Goal: Task Accomplishment & Management: Complete application form

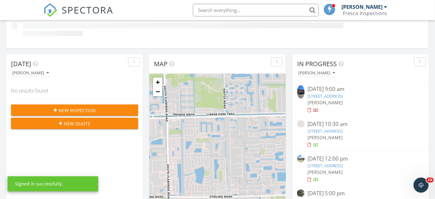
scroll to position [200, 0]
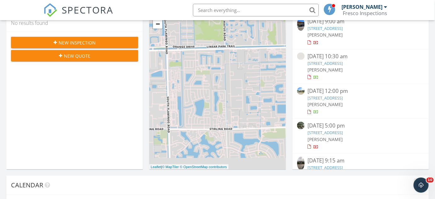
click at [99, 44] on div "New Inspection" at bounding box center [74, 42] width 117 height 7
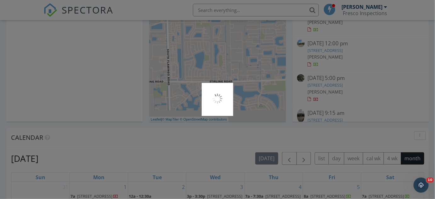
scroll to position [153, 0]
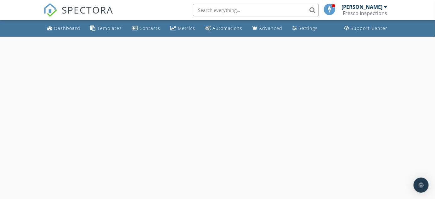
select select "8"
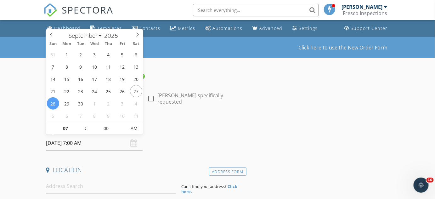
click at [97, 146] on input "09/28/2025 7:00 AM" at bounding box center [94, 142] width 96 height 15
type input "09/30/2025 7:00 AM"
type input "03"
type input "09/30/2025 3:00 PM"
click at [131, 128] on span "AM" at bounding box center [133, 128] width 17 height 13
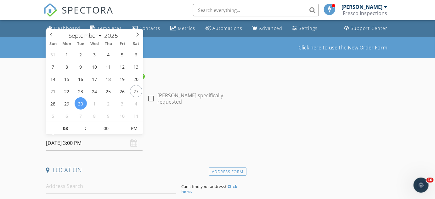
click at [171, 139] on div "Date/Time 09/30/2025 3:00 PM" at bounding box center [144, 137] width 203 height 28
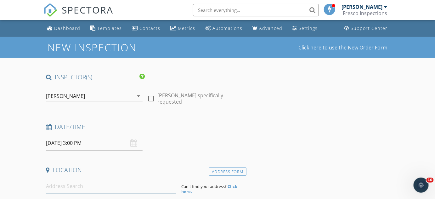
click at [121, 183] on input at bounding box center [111, 185] width 130 height 15
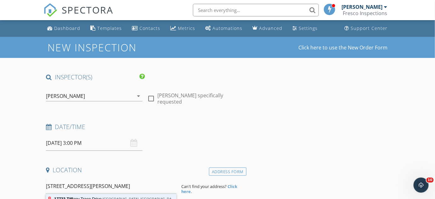
type input "17723 Tiffany Trace Drive, Boca Raton, FL, USA"
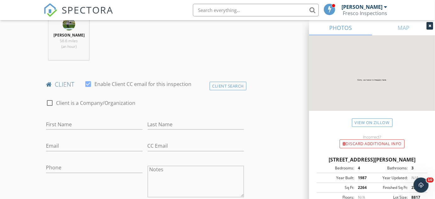
scroll to position [314, 0]
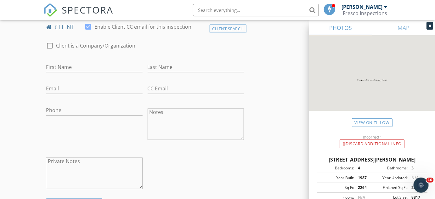
drag, startPoint x: 94, startPoint y: 82, endPoint x: 94, endPoint y: 76, distance: 5.3
click at [94, 79] on div at bounding box center [94, 77] width 96 height 4
click at [94, 72] on input "First Name" at bounding box center [94, 67] width 96 height 10
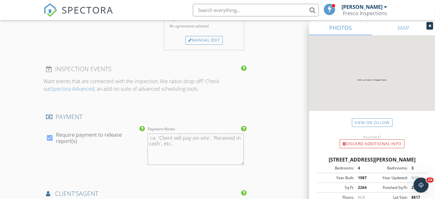
scroll to position [629, 0]
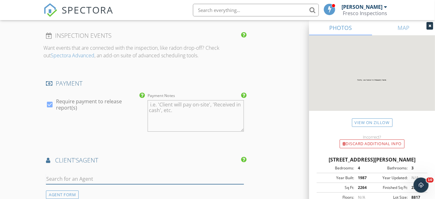
click at [83, 179] on input "text" at bounding box center [145, 179] width 198 height 10
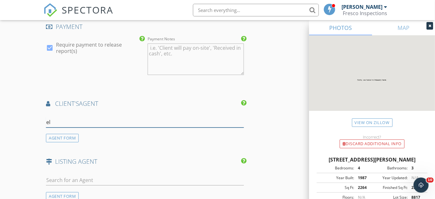
scroll to position [686, 0]
type input "ele"
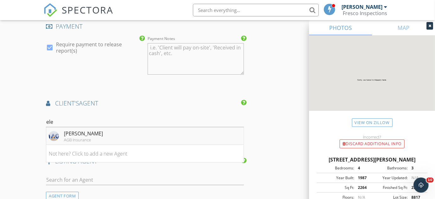
click at [139, 141] on li "Elena Gonzalez AGB Insurance" at bounding box center [144, 136] width 197 height 18
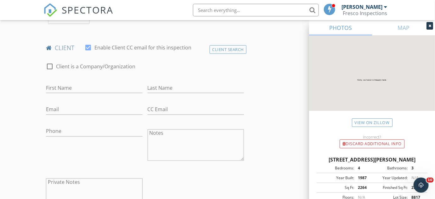
scroll to position [314, 0]
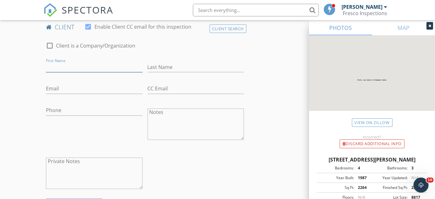
click at [80, 72] on input "First Name" at bounding box center [94, 67] width 96 height 10
type input "Eric"
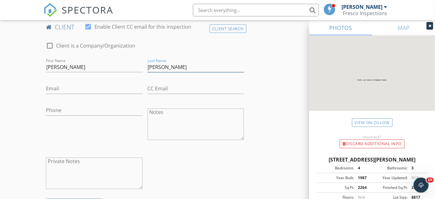
type input "Yarmolinsky"
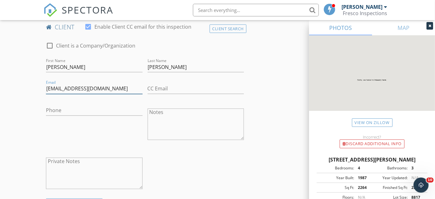
type input "ericyarmo@gmail.com"
type input "732-425-0996"
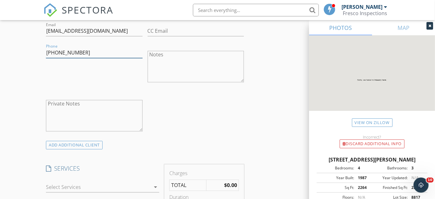
scroll to position [514, 0]
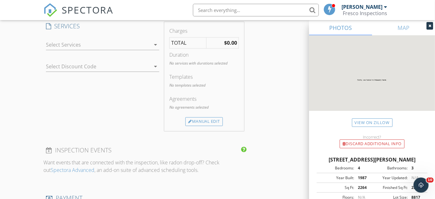
click at [143, 56] on div "arrow_drop_down" at bounding box center [102, 48] width 113 height 17
click at [140, 49] on div at bounding box center [98, 45] width 104 height 10
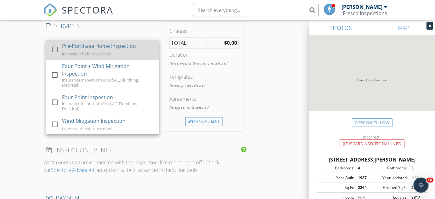
click at [118, 58] on div "Pre-Purchase Home Inspection Inspection before you buy!" at bounding box center [108, 50] width 92 height 20
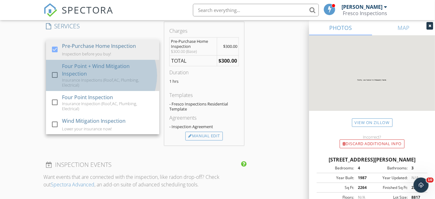
click at [111, 72] on div "Four Point + Wind Mitigation Inspection" at bounding box center [108, 69] width 92 height 15
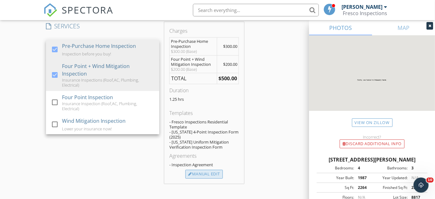
click at [203, 178] on div "Manual Edit" at bounding box center [203, 173] width 37 height 9
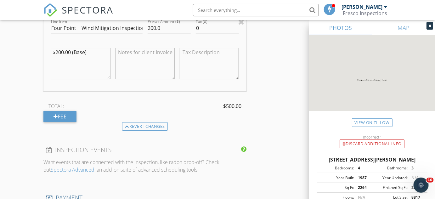
scroll to position [714, 0]
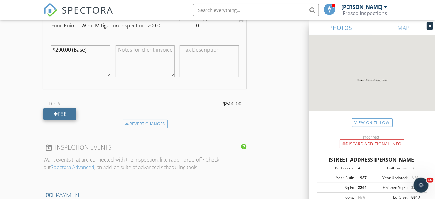
click at [69, 119] on div "Fee" at bounding box center [59, 113] width 33 height 11
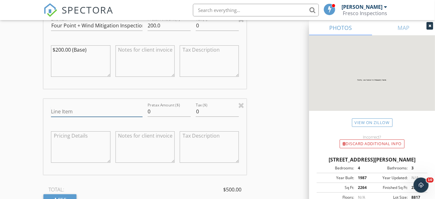
click at [79, 117] on input "Line Item" at bounding box center [96, 111] width 91 height 10
type input "Pool Inspection"
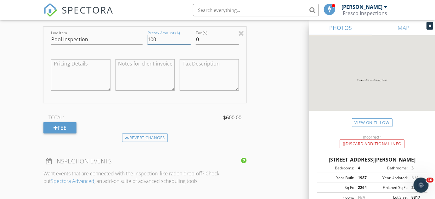
scroll to position [800, 0]
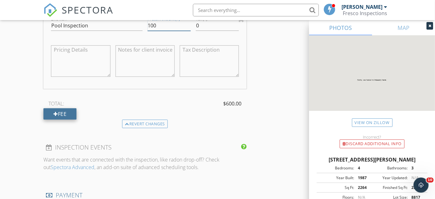
type input "100"
click at [69, 119] on div "Fee" at bounding box center [59, 113] width 33 height 11
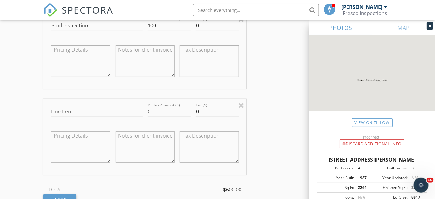
click at [73, 117] on div "Line Item" at bounding box center [96, 113] width 91 height 20
click at [73, 115] on input "Line Item" at bounding box center [96, 111] width 91 height 10
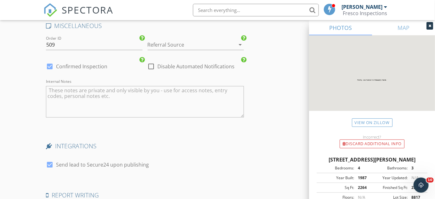
scroll to position [1485, 0]
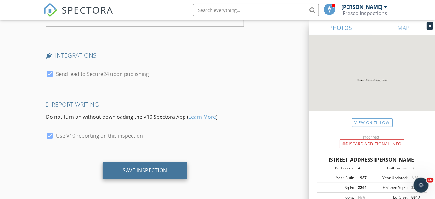
type input "Termite Inspection"
click at [150, 172] on div "Save Inspection" at bounding box center [145, 170] width 44 height 6
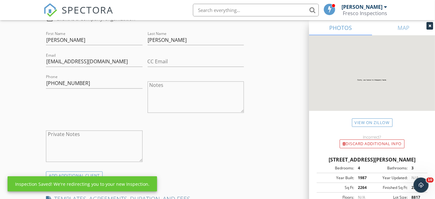
scroll to position [113, 0]
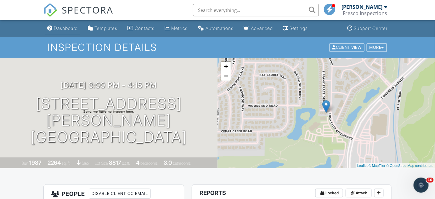
click at [57, 31] on link "Dashboard" at bounding box center [63, 29] width 36 height 12
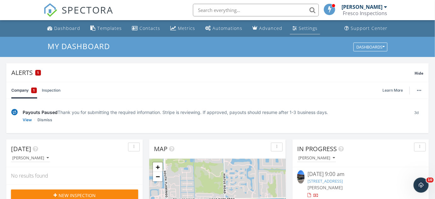
click at [292, 27] on div "Settings" at bounding box center [294, 27] width 5 height 5
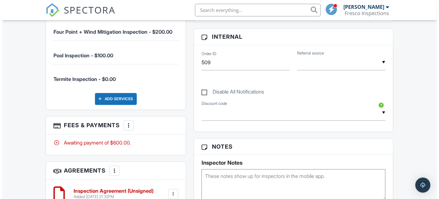
scroll to position [383, 0]
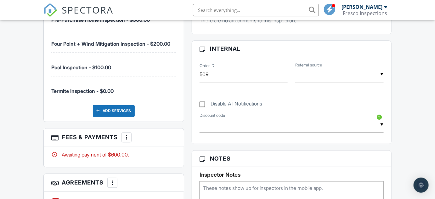
click at [129, 108] on div "Add Services" at bounding box center [114, 111] width 42 height 12
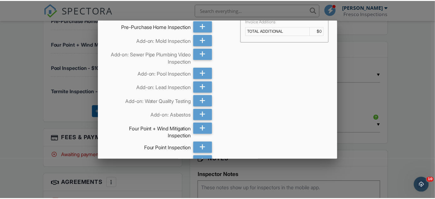
scroll to position [0, 0]
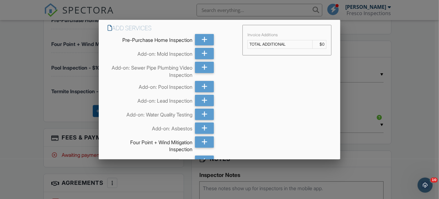
click at [382, 100] on div at bounding box center [219, 93] width 439 height 248
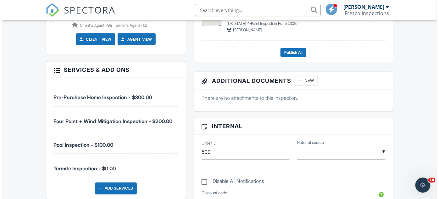
scroll to position [383, 0]
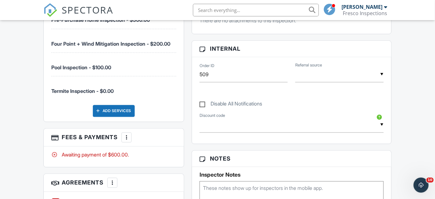
click at [120, 109] on div "Add Services" at bounding box center [114, 111] width 42 height 12
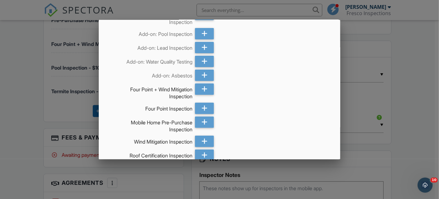
scroll to position [86, 0]
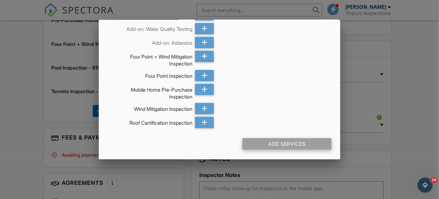
click at [283, 143] on div "Add Services" at bounding box center [286, 143] width 89 height 11
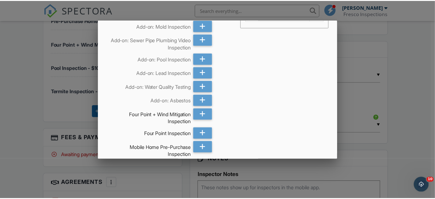
scroll to position [0, 0]
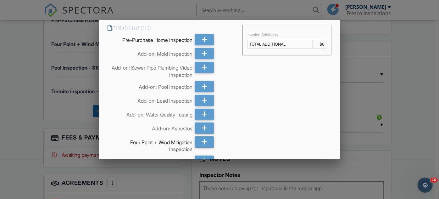
click at [60, 95] on div at bounding box center [219, 93] width 439 height 248
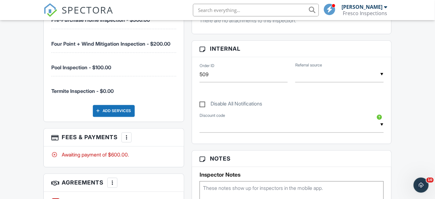
click at [206, 104] on label "Disable All Notifications" at bounding box center [230, 105] width 63 height 8
click at [203, 103] on input "Disable All Notifications" at bounding box center [201, 101] width 4 height 4
checkbox input "true"
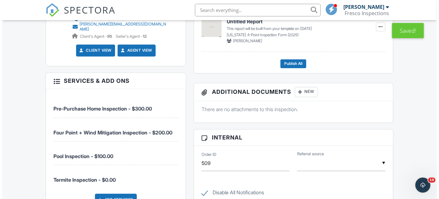
scroll to position [451, 0]
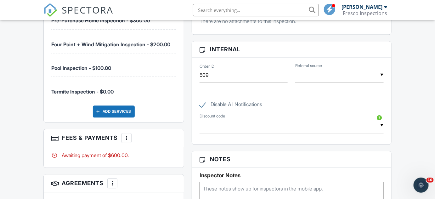
click at [130, 134] on div "More" at bounding box center [126, 138] width 10 height 10
click at [154, 149] on li "Edit Fees & Payments" at bounding box center [158, 157] width 66 height 16
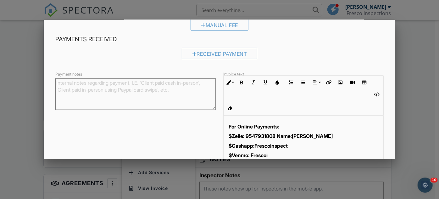
scroll to position [114, 0]
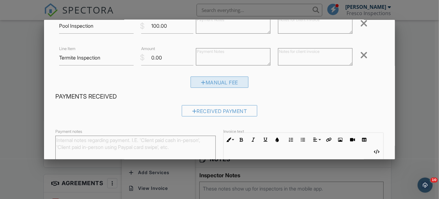
click at [203, 79] on div "Manual Fee" at bounding box center [220, 81] width 58 height 11
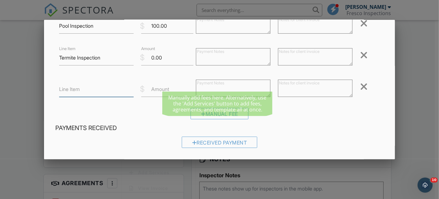
click at [91, 91] on input "Line Item" at bounding box center [96, 88] width 75 height 15
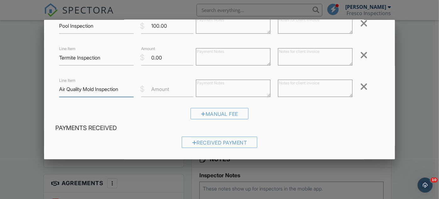
type input "Air Quality Mold Inspection"
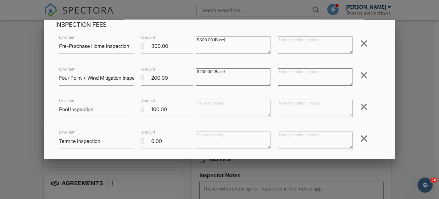
scroll to position [28, 0]
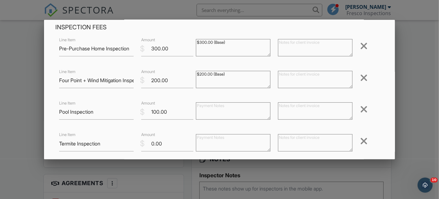
type input "250.03"
drag, startPoint x: 233, startPoint y: 40, endPoint x: 172, endPoint y: 38, distance: 61.7
click at [172, 38] on div "Line Item Pre-Purchase Home Inspection $ Amount 300.00 $300.00 (Base) Remove" at bounding box center [219, 48] width 329 height 25
click at [268, 59] on div "$300.00 (Base)" at bounding box center [233, 48] width 82 height 25
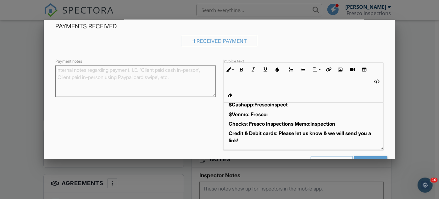
scroll to position [225, 0]
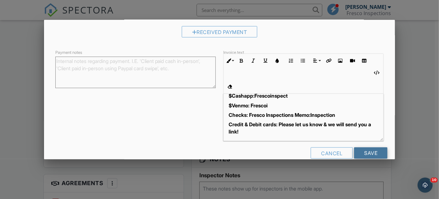
click at [369, 147] on input "Save" at bounding box center [370, 152] width 33 height 11
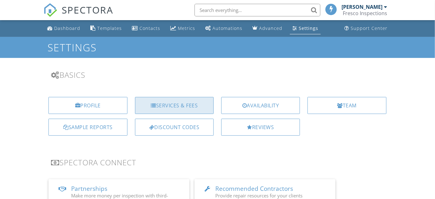
click at [194, 110] on div "Services & Fees" at bounding box center [174, 105] width 79 height 17
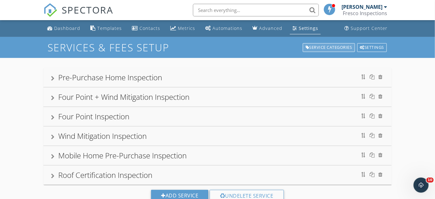
click at [328, 45] on div "Service Categories" at bounding box center [328, 47] width 52 height 9
click at [53, 79] on div at bounding box center [52, 78] width 3 height 5
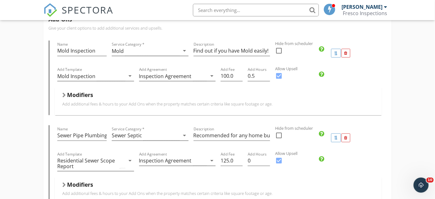
scroll to position [229, 0]
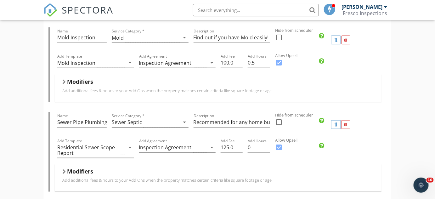
click at [122, 97] on div "Modifiers Add additional fees & hours to your Add Ons when the property matches…" at bounding box center [217, 88] width 311 height 20
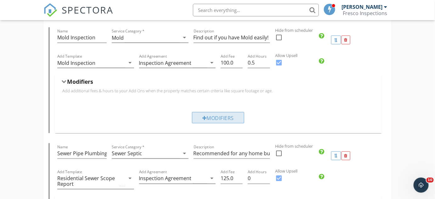
click at [224, 120] on div "Modifiers" at bounding box center [218, 117] width 52 height 11
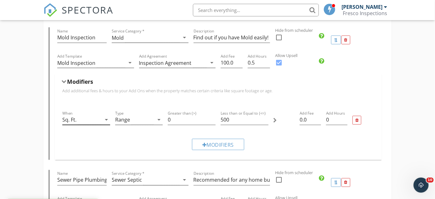
click at [104, 116] on icon "arrow_drop_down" at bounding box center [107, 120] width 8 height 8
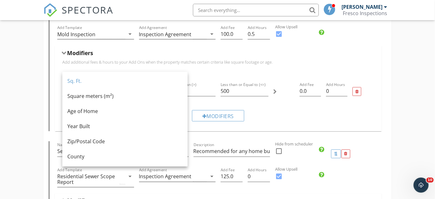
scroll to position [0, 0]
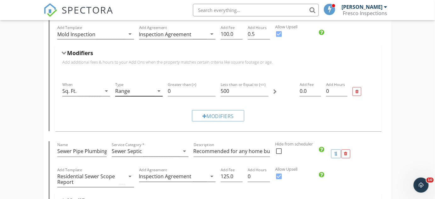
click at [121, 87] on div "Range" at bounding box center [134, 91] width 39 height 10
click at [60, 84] on div "When Sq. Ft. arrow_drop_down" at bounding box center [86, 91] width 53 height 27
click at [70, 86] on div "Sq. Ft." at bounding box center [81, 91] width 39 height 10
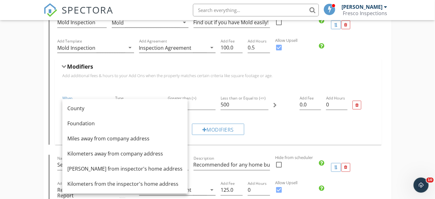
scroll to position [229, 0]
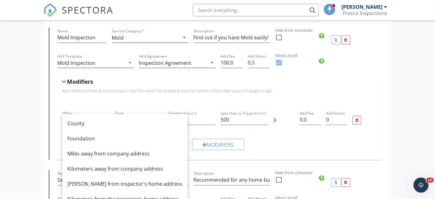
click at [356, 125] on div at bounding box center [363, 120] width 26 height 27
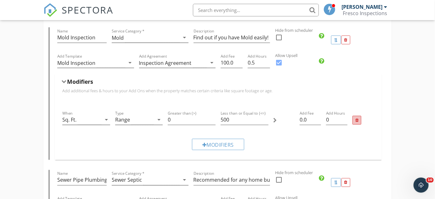
click at [358, 120] on div at bounding box center [356, 120] width 3 height 4
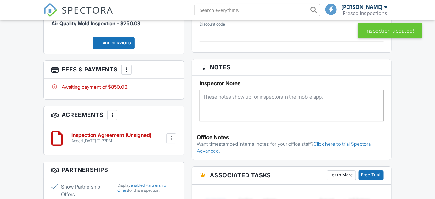
scroll to position [605, 0]
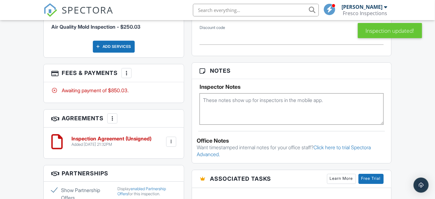
click at [129, 71] on div "More" at bounding box center [126, 73] width 10 height 10
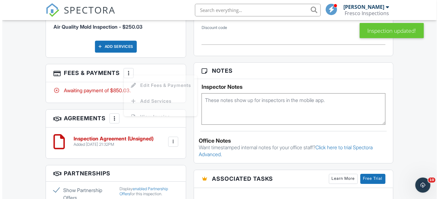
scroll to position [0, 0]
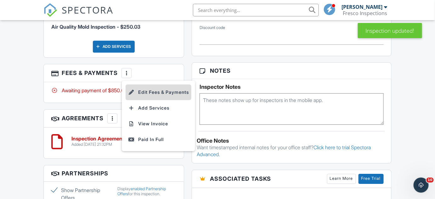
click at [138, 84] on li "Edit Fees & Payments" at bounding box center [158, 92] width 66 height 16
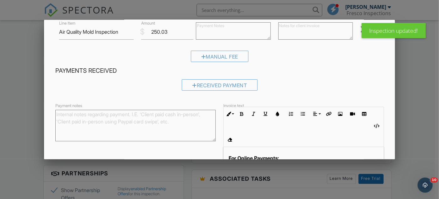
scroll to position [86, 0]
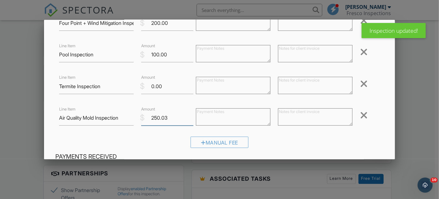
click at [165, 117] on input "250.03" at bounding box center [167, 117] width 52 height 15
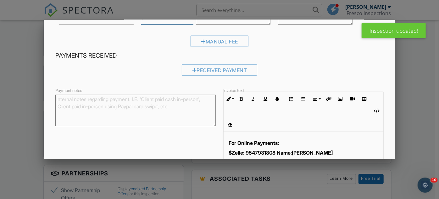
scroll to position [225, 0]
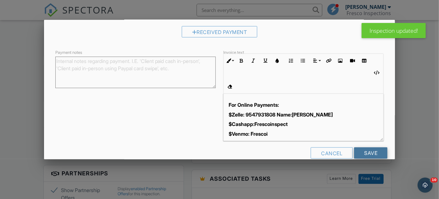
type input "250.0"
click at [366, 147] on input "Save" at bounding box center [370, 152] width 33 height 11
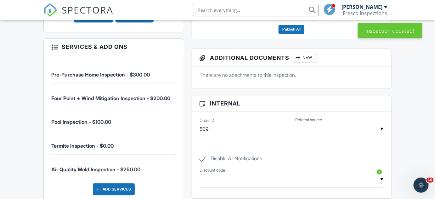
scroll to position [462, 0]
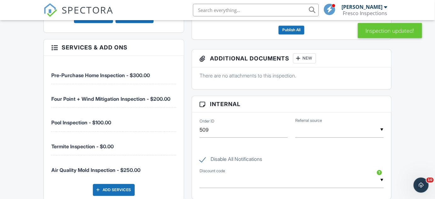
click at [207, 156] on label "Disable All Notifications" at bounding box center [230, 160] width 63 height 8
checkbox input "false"
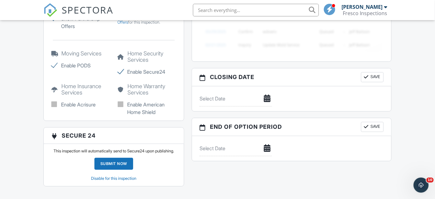
scroll to position [848, 0]
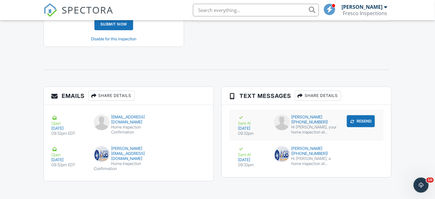
click at [350, 118] on div "submit" at bounding box center [352, 121] width 6 height 6
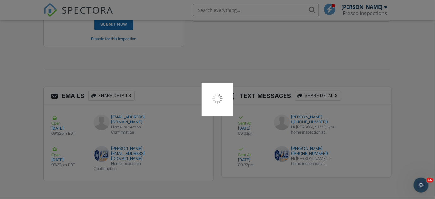
scroll to position [824, 0]
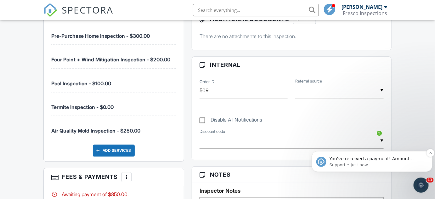
click at [402, 159] on span "You've received a payment! Amount $850.00 Fee $0.00 Net $850.00 Transaction # p…" at bounding box center [375, 193] width 92 height 74
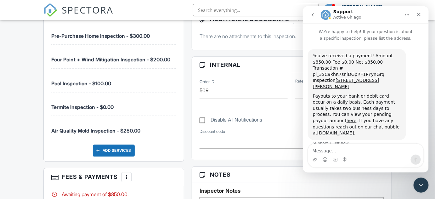
click at [427, 193] on div "Dashboard Templates Contacts Metrics Automations Advanced Settings Support Cent…" at bounding box center [217, 102] width 435 height 1031
click at [412, 181] on div "Dashboard Templates Contacts Metrics Automations Advanced Settings Support Cent…" at bounding box center [217, 102] width 435 height 1031
drag, startPoint x: 416, startPoint y: 181, endPoint x: 643, endPoint y: 178, distance: 226.4
click at [416, 181] on icon "Close Intercom Messenger" at bounding box center [420, 184] width 8 height 8
